Goal: Find specific page/section: Find specific page/section

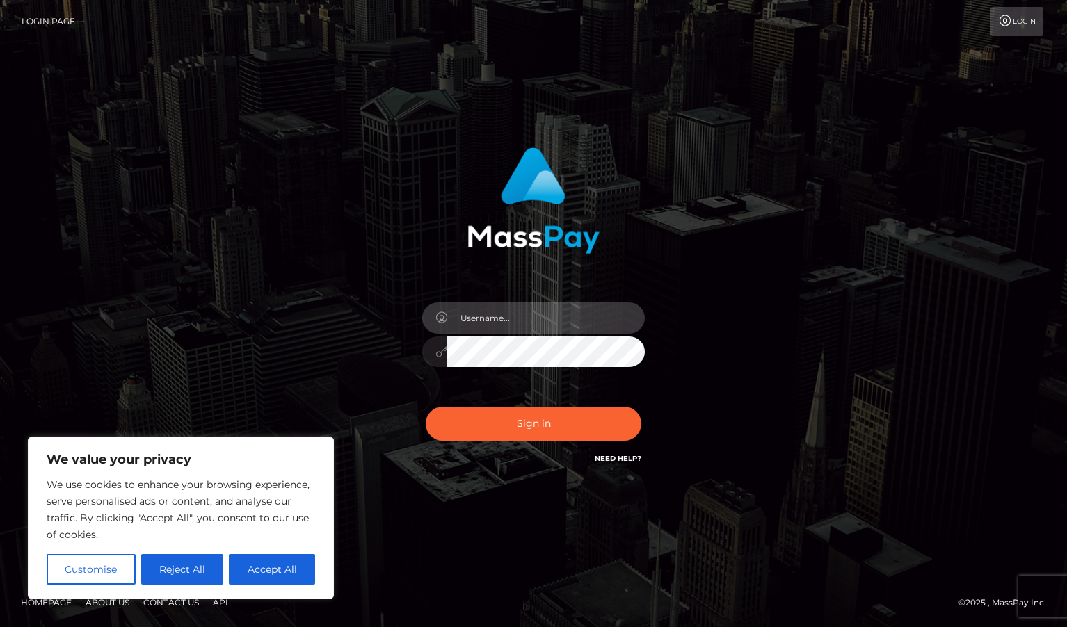
click at [490, 324] on input "text" at bounding box center [545, 317] width 197 height 31
type input "duquesne.rahm"
click at [426, 407] on button "Sign in" at bounding box center [534, 424] width 216 height 34
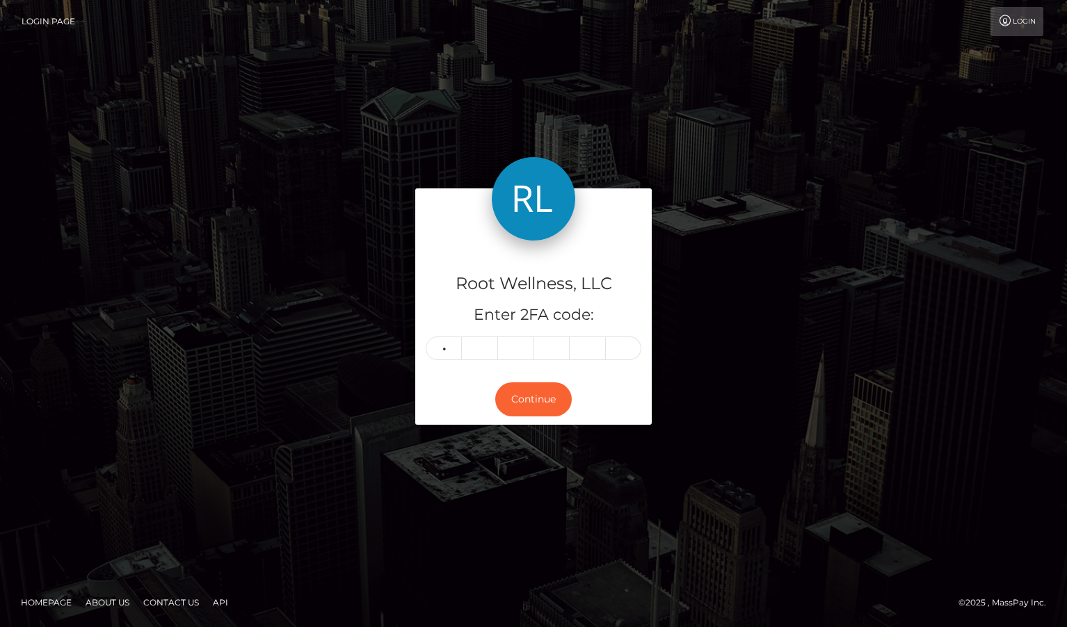
type input "5"
type input "9"
type input "7"
type input "2"
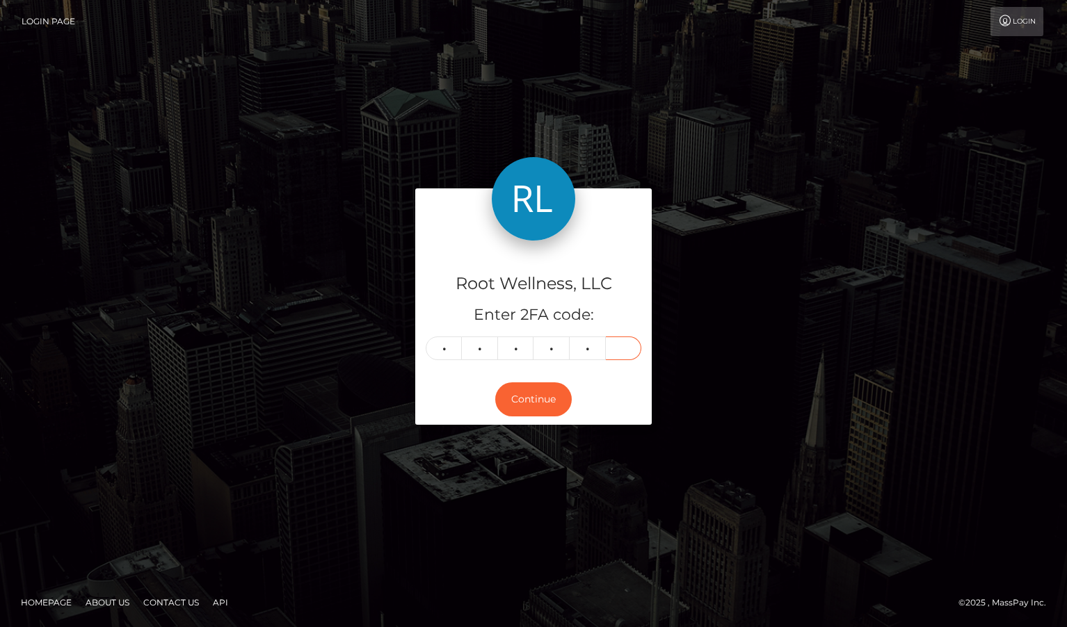
type input "8"
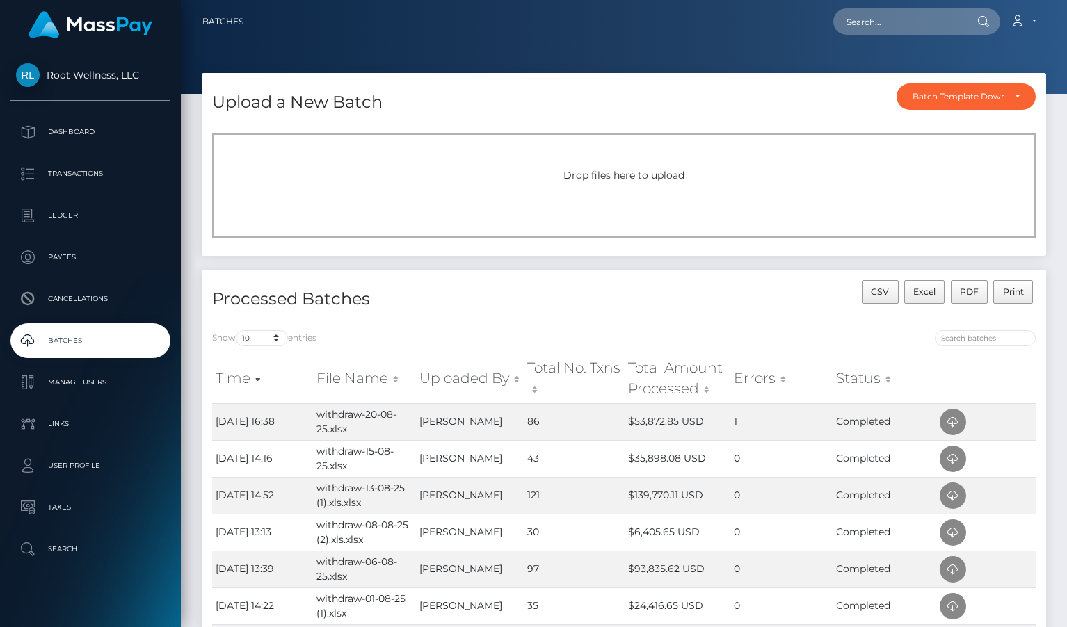
click at [606, 166] on div "Drop files here to upload" at bounding box center [623, 186] width 823 height 104
click at [950, 419] on icon at bounding box center [952, 422] width 17 height 17
click at [896, 16] on input "text" at bounding box center [898, 21] width 131 height 26
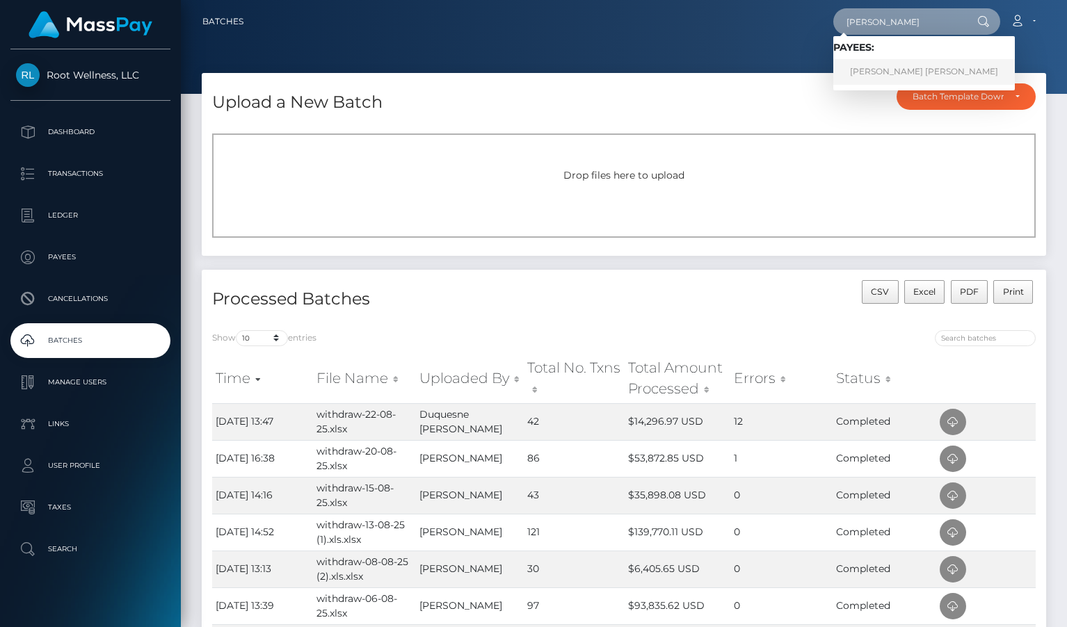
type input "petra schneider"
click at [910, 67] on link "PETRA HELGA SCHNEIDER" at bounding box center [923, 72] width 181 height 26
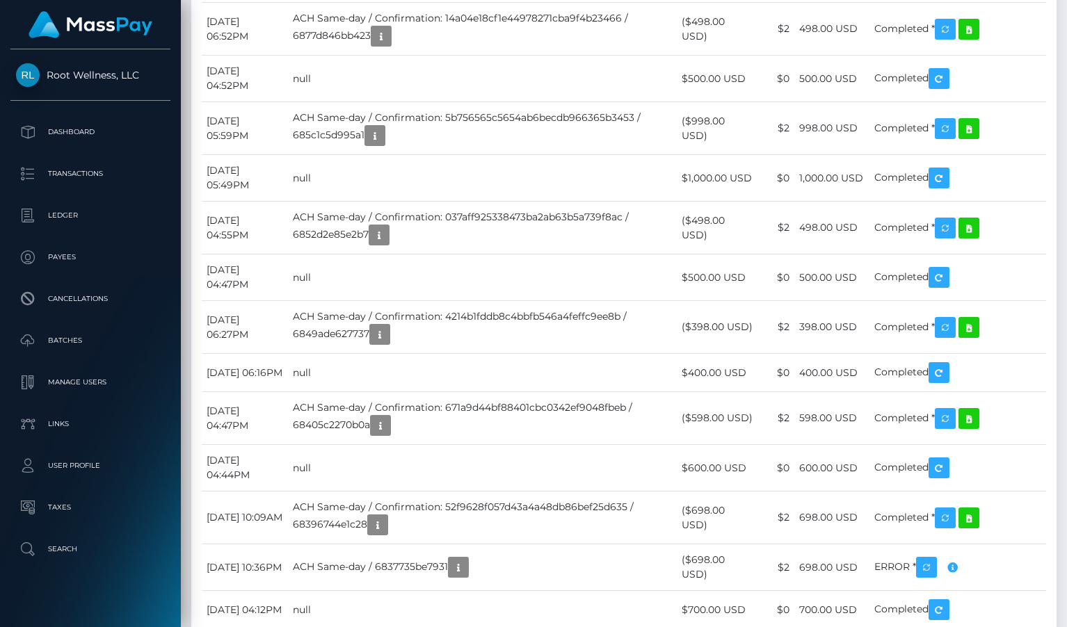
scroll to position [2532, 0]
